Goal: Task Accomplishment & Management: Manage account settings

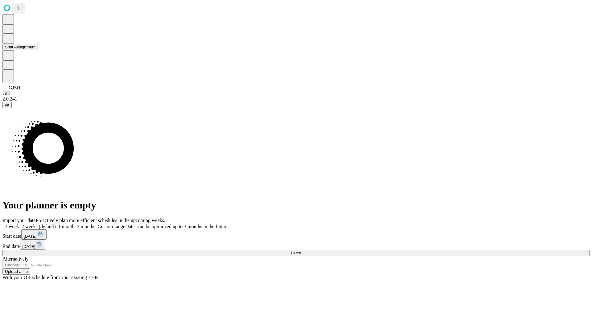
click at [38, 50] on button "Shift Assignment" at bounding box center [19, 47] width 35 height 6
